Goal: Task Accomplishment & Management: Use online tool/utility

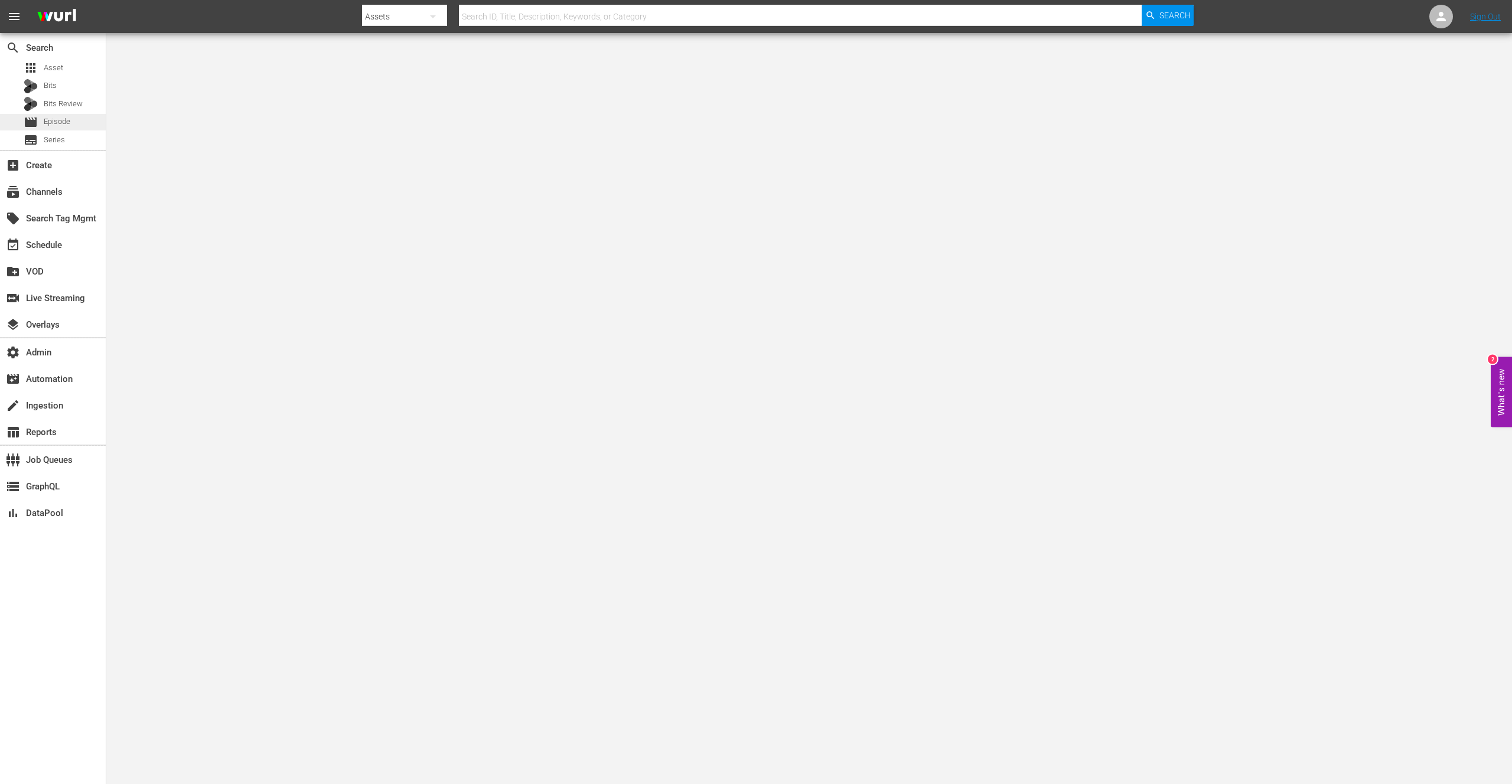
click at [68, 119] on span "Episode" at bounding box center [57, 122] width 26 height 12
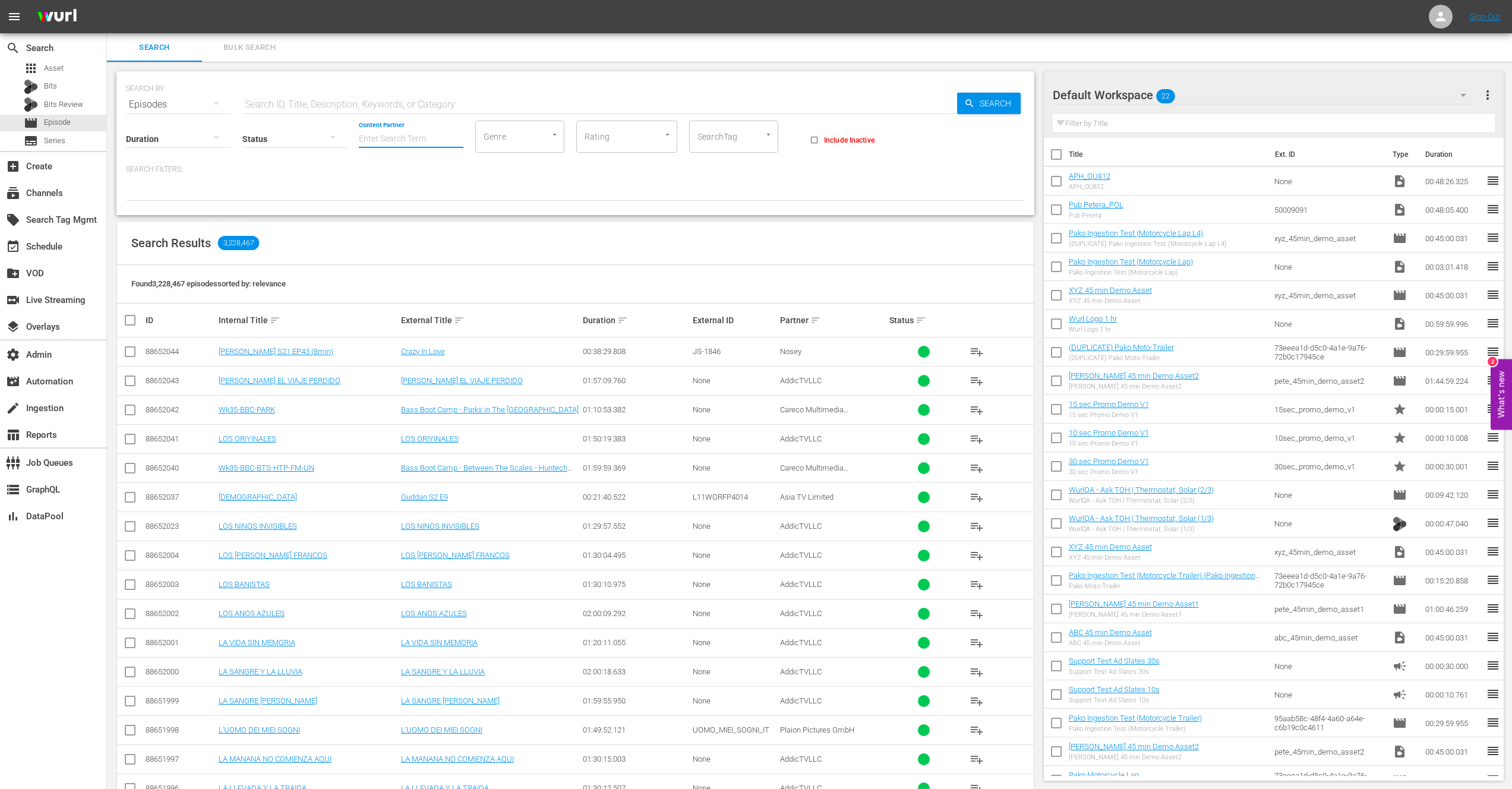
click at [411, 139] on input "Content Partner" at bounding box center [411, 139] width 105 height 43
click at [431, 172] on div "IMDb TV (194)" at bounding box center [456, 172] width 174 height 29
type input "IMDb TV (194)"
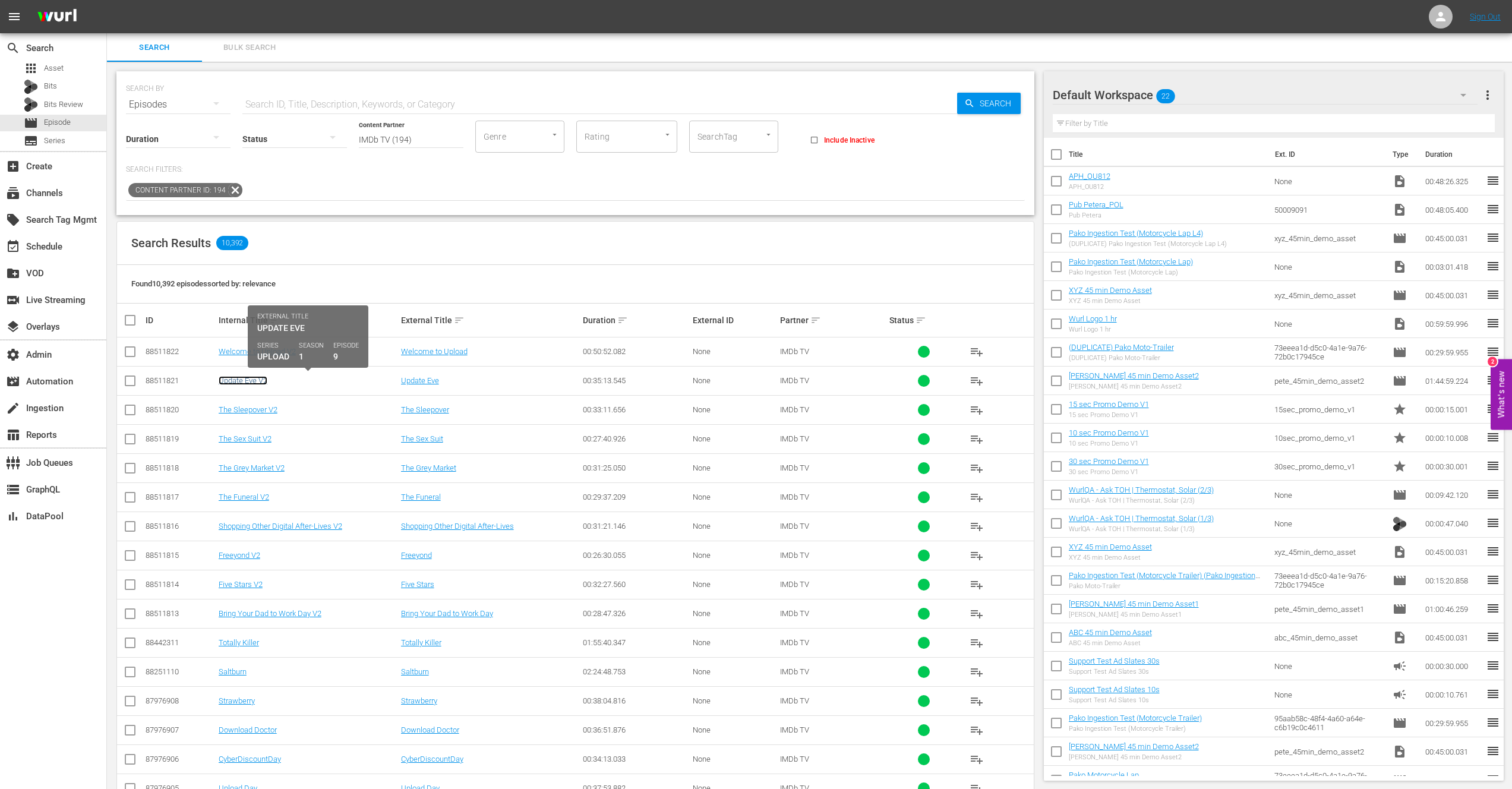
click at [243, 382] on link "Update Eve V2" at bounding box center [243, 380] width 49 height 9
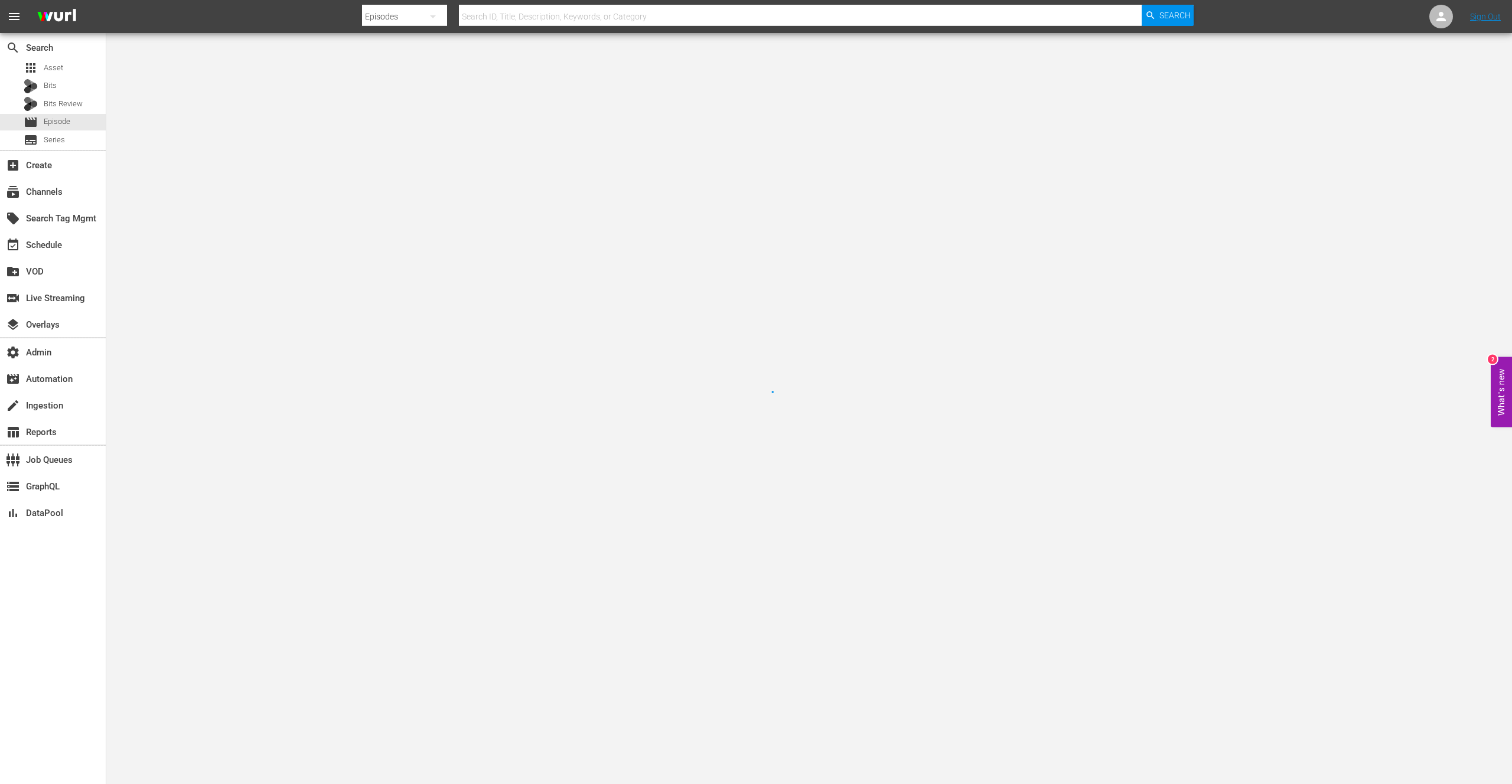
click at [242, 379] on div at bounding box center [756, 392] width 1512 height 784
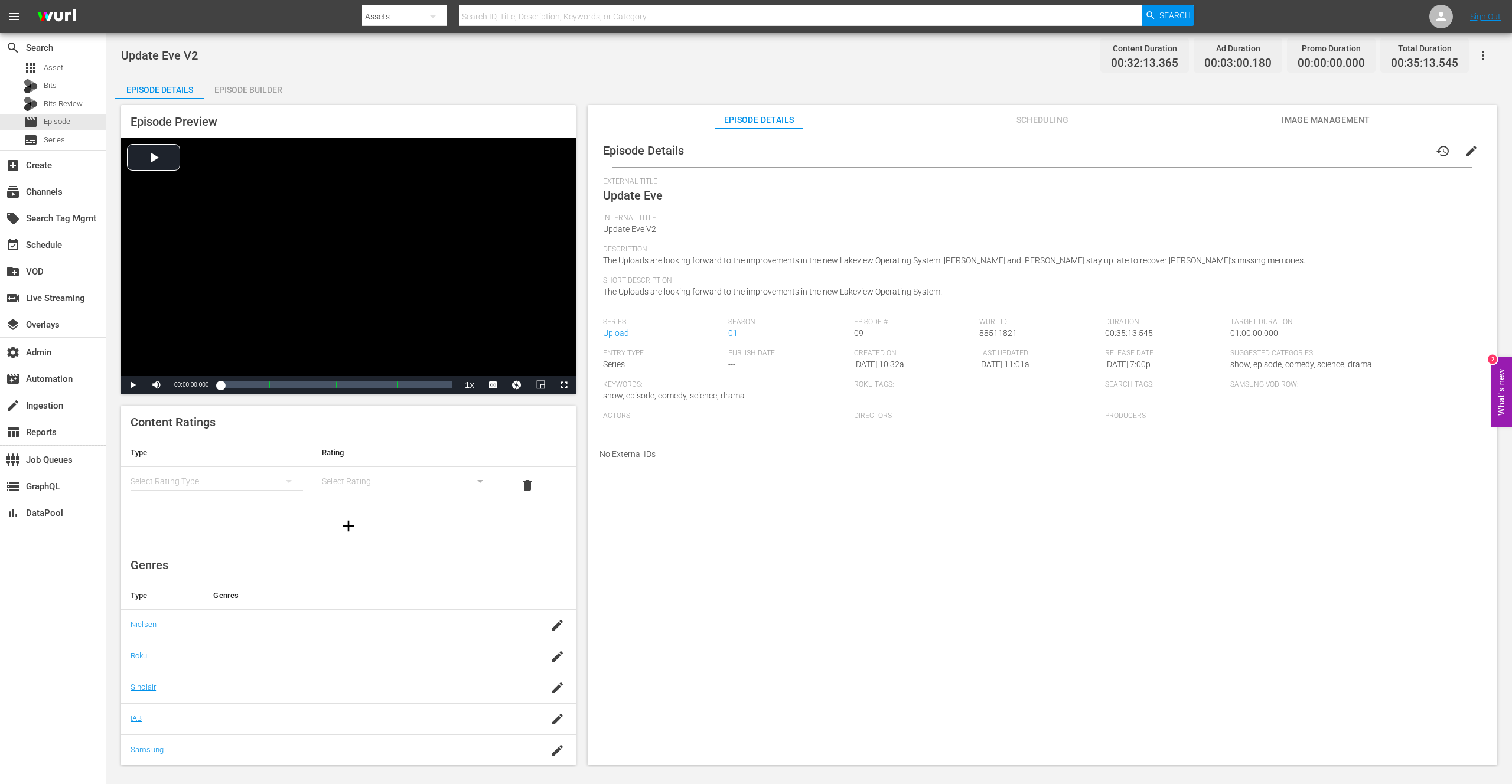
click at [265, 92] on div "Episode Builder" at bounding box center [248, 90] width 88 height 28
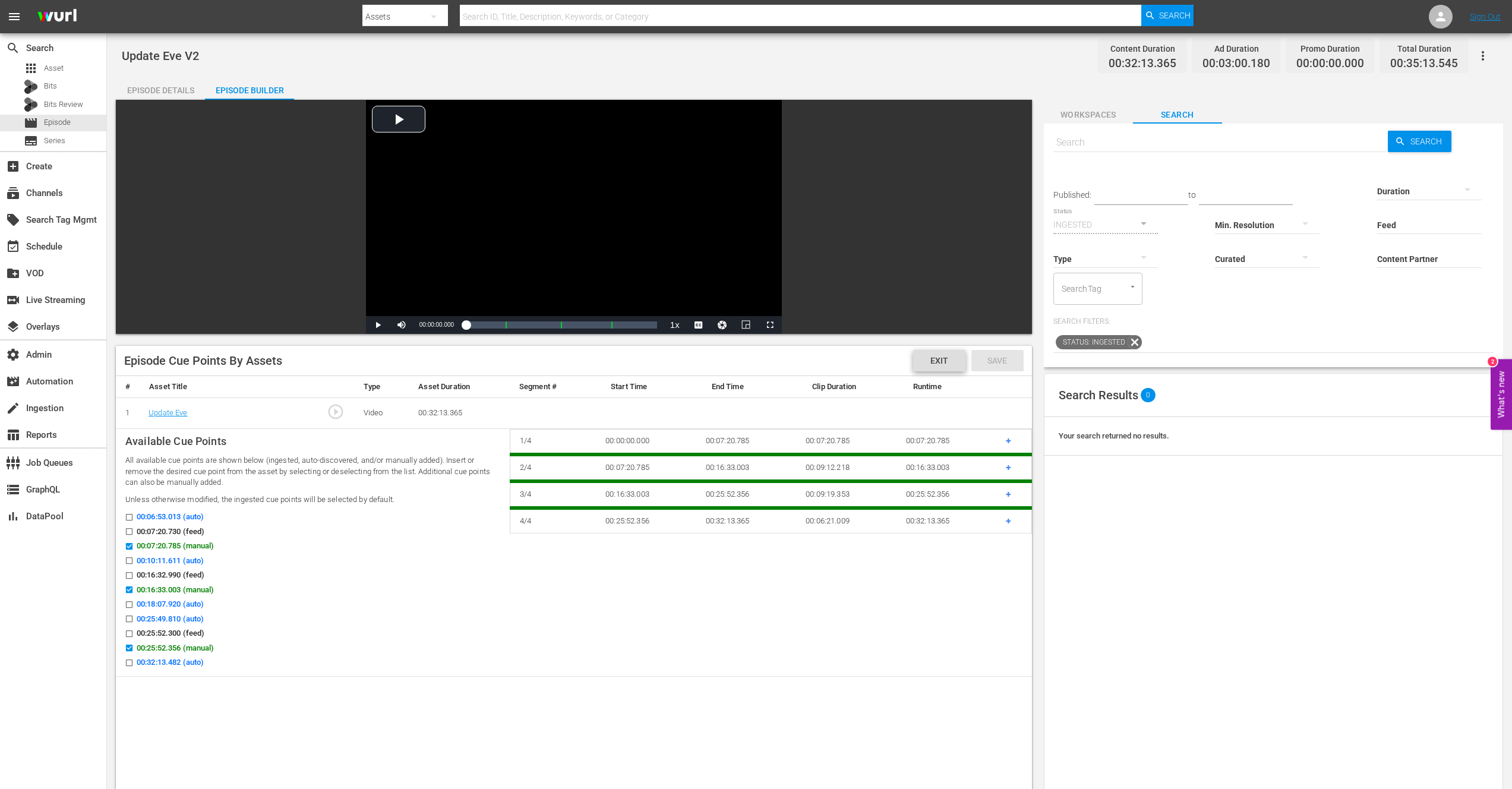
click at [940, 363] on span "Exit" at bounding box center [939, 361] width 37 height 10
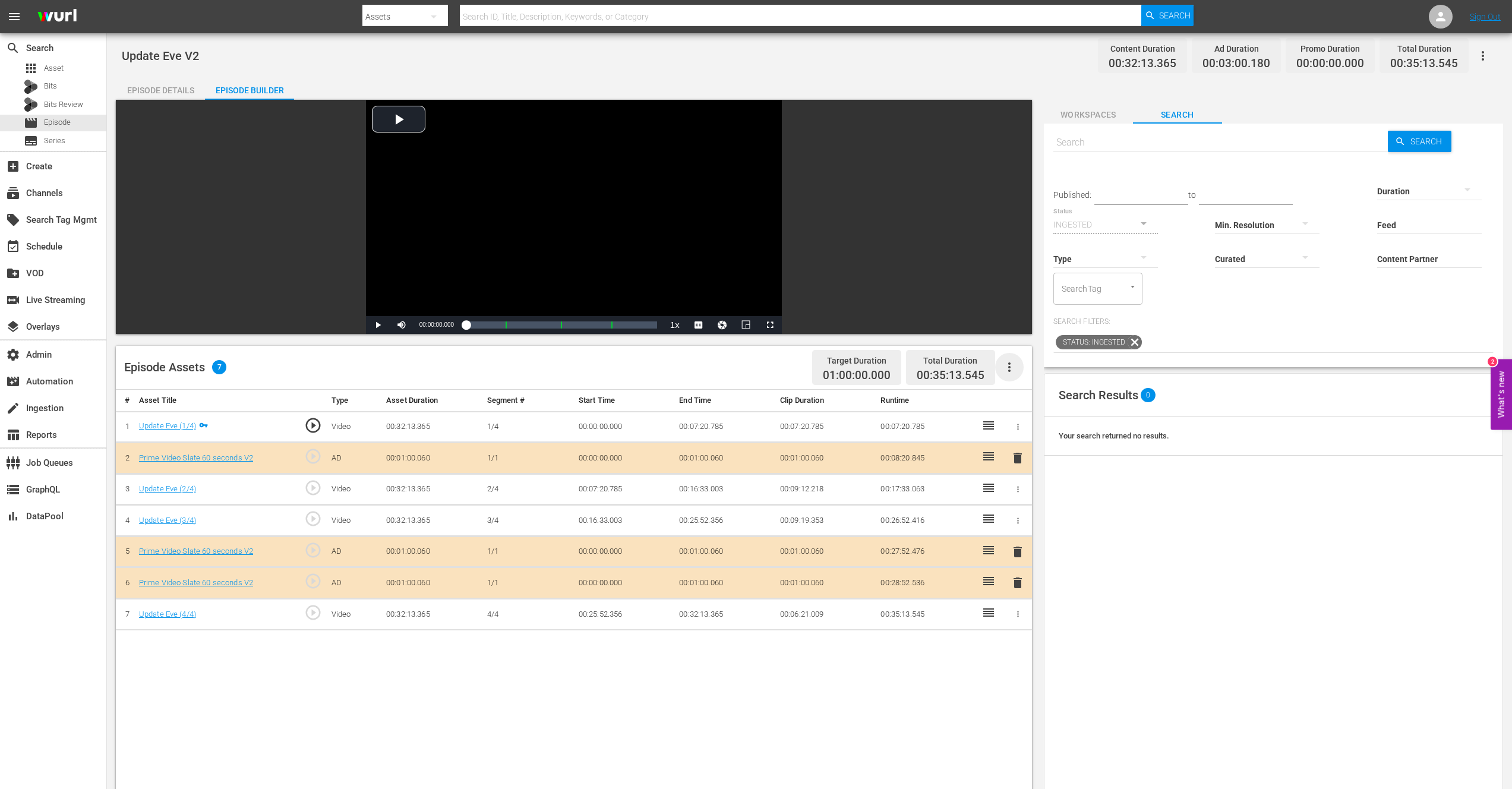
click at [1011, 365] on icon "button" at bounding box center [1009, 367] width 14 height 14
click at [1030, 374] on div "Edit Cue Points" at bounding box center [1045, 372] width 81 height 29
